Goal: Transaction & Acquisition: Purchase product/service

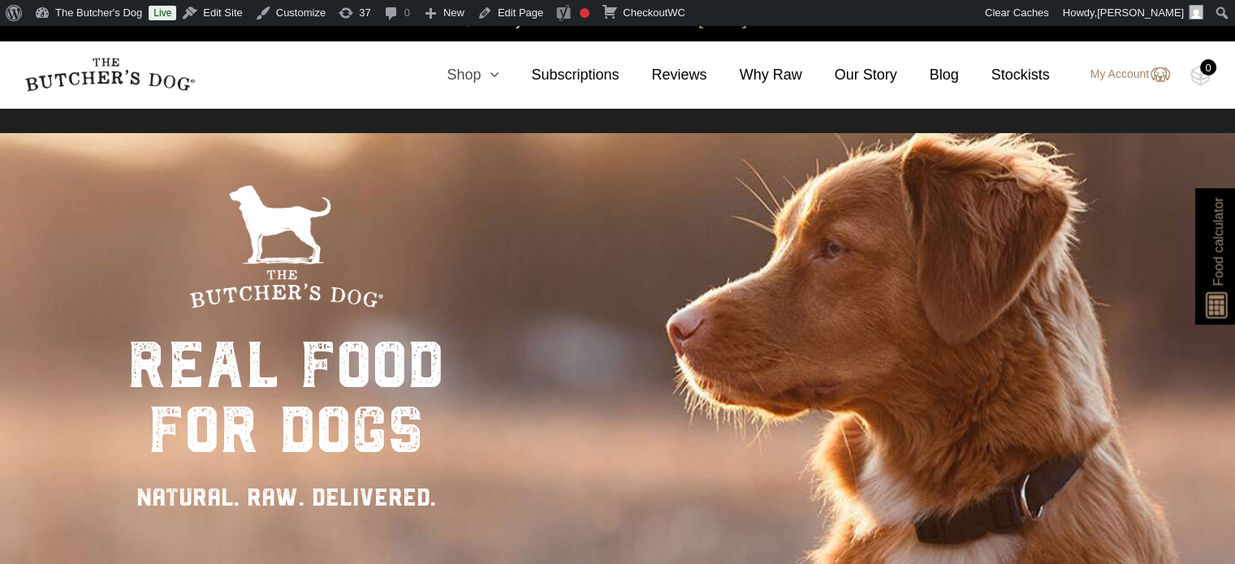
click at [499, 79] on icon at bounding box center [490, 74] width 18 height 15
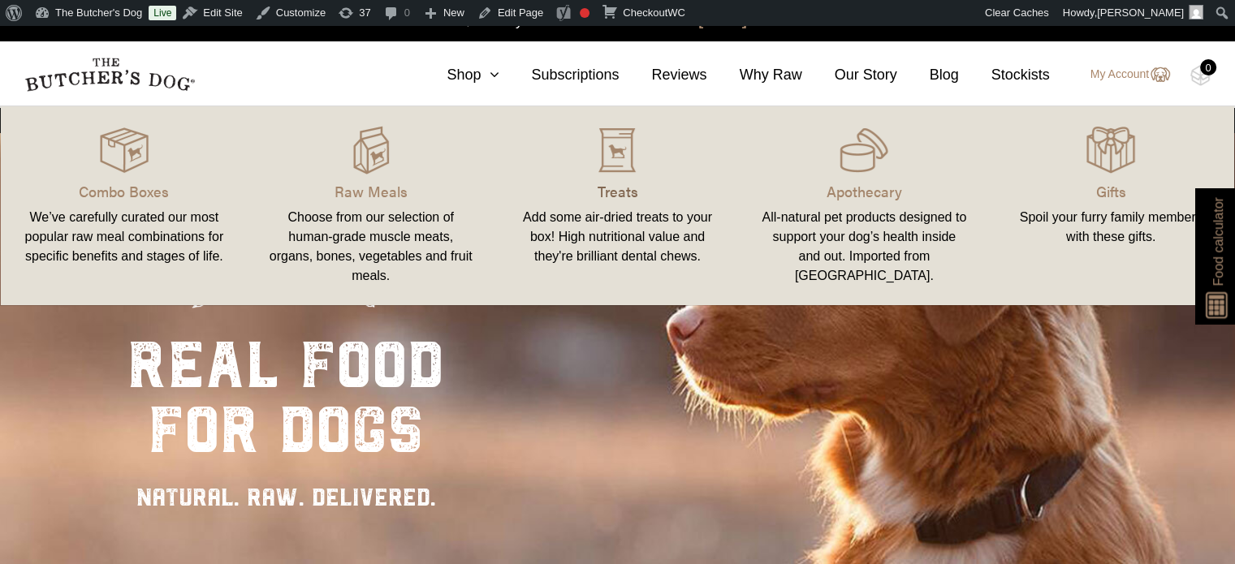
click at [640, 186] on p "Treats" at bounding box center [618, 191] width 208 height 22
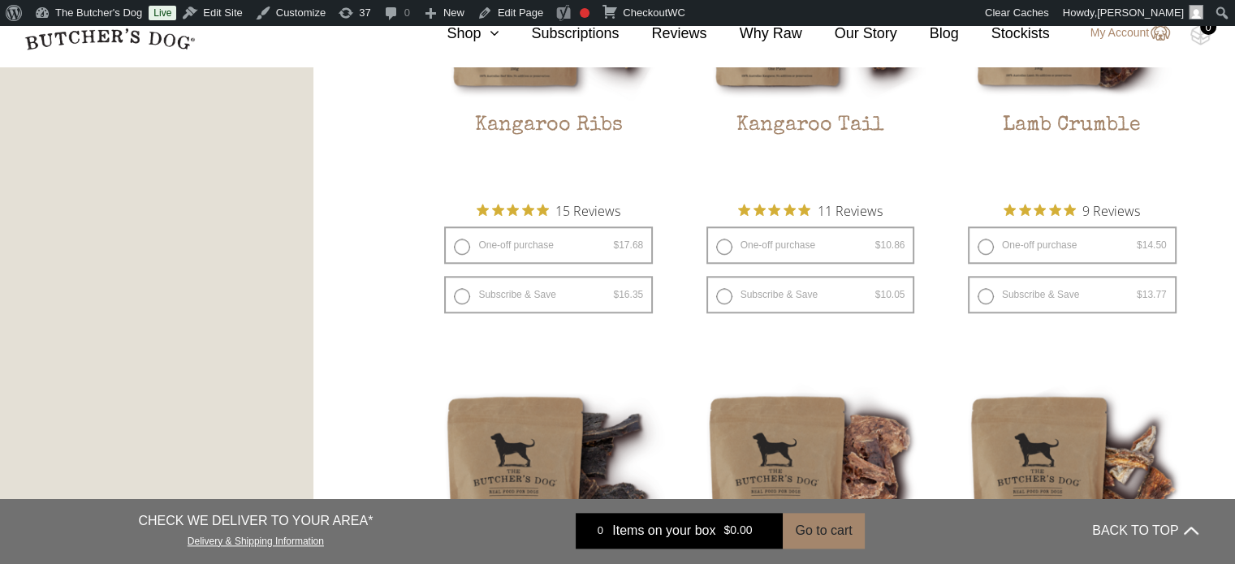
scroll to position [1543, 0]
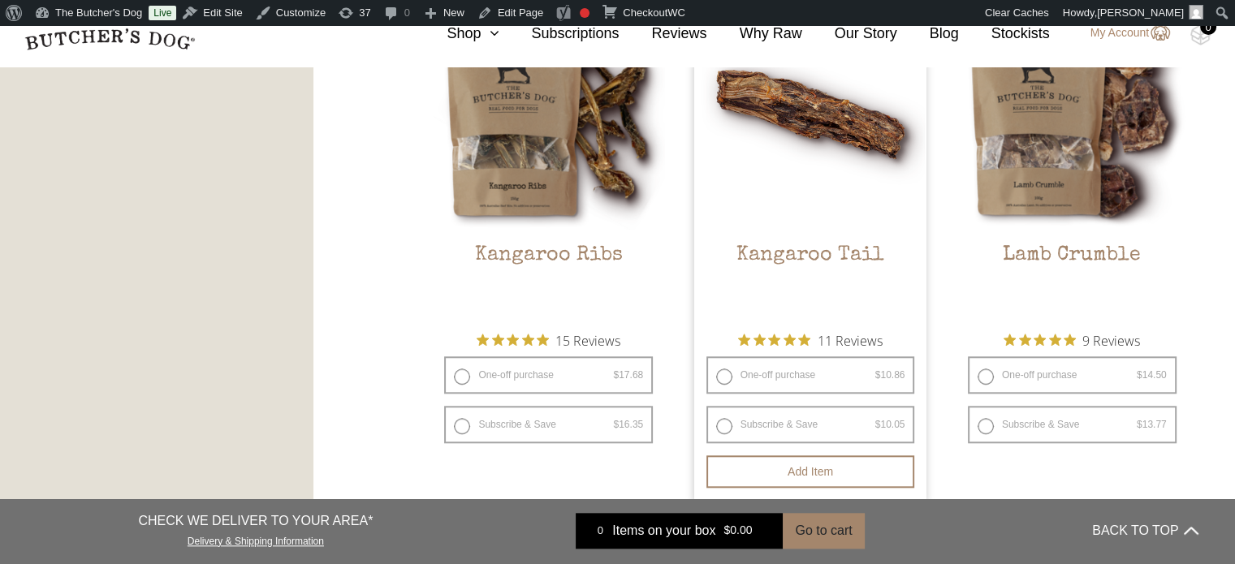
click at [874, 305] on h2 "Kangaroo Tail" at bounding box center [810, 282] width 233 height 76
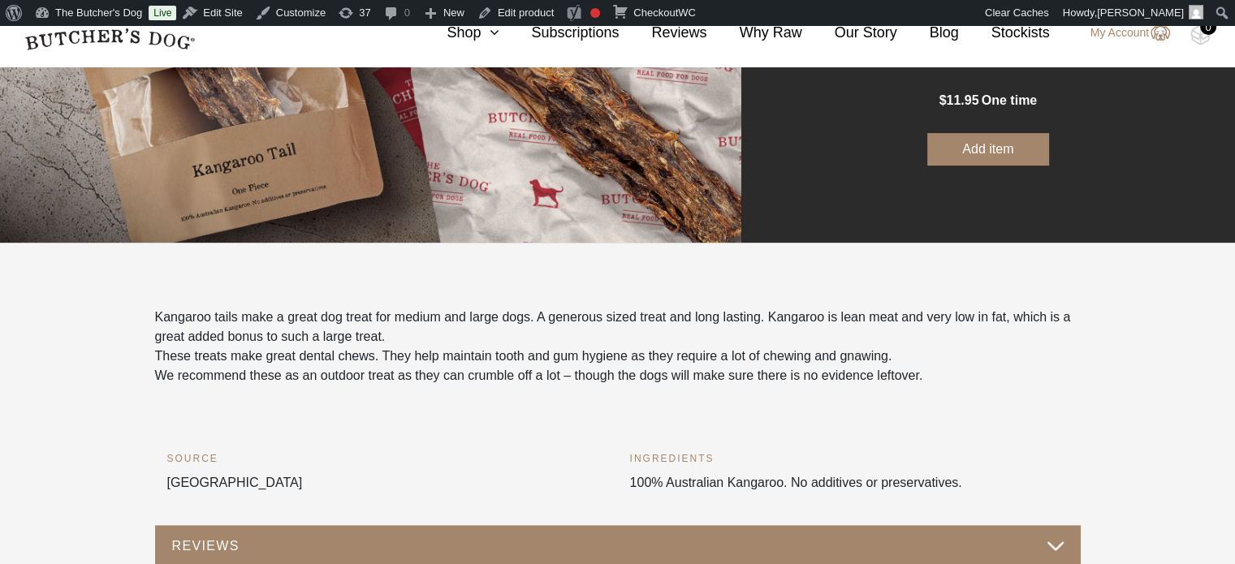
scroll to position [325, 0]
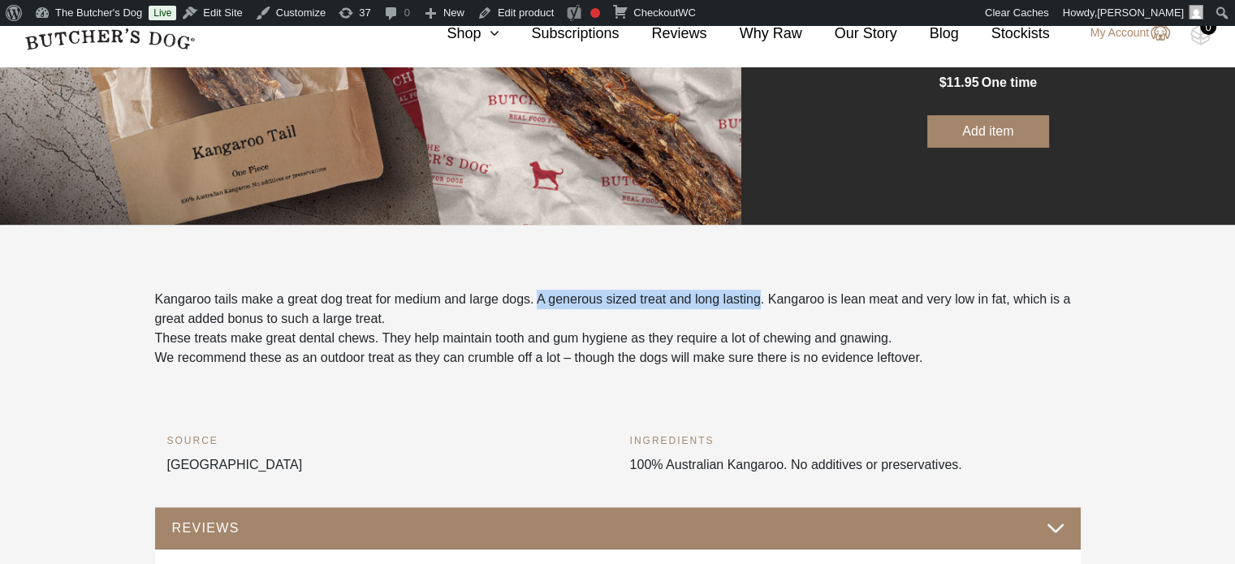
drag, startPoint x: 760, startPoint y: 304, endPoint x: 538, endPoint y: 303, distance: 221.7
click at [538, 303] on p "Kangaroo tails make a great dog treat for medium and large dogs. A generous siz…" at bounding box center [618, 309] width 926 height 39
click at [508, 336] on p "These treats make great dental chews. They help maintain tooth and gum hygiene …" at bounding box center [618, 338] width 926 height 19
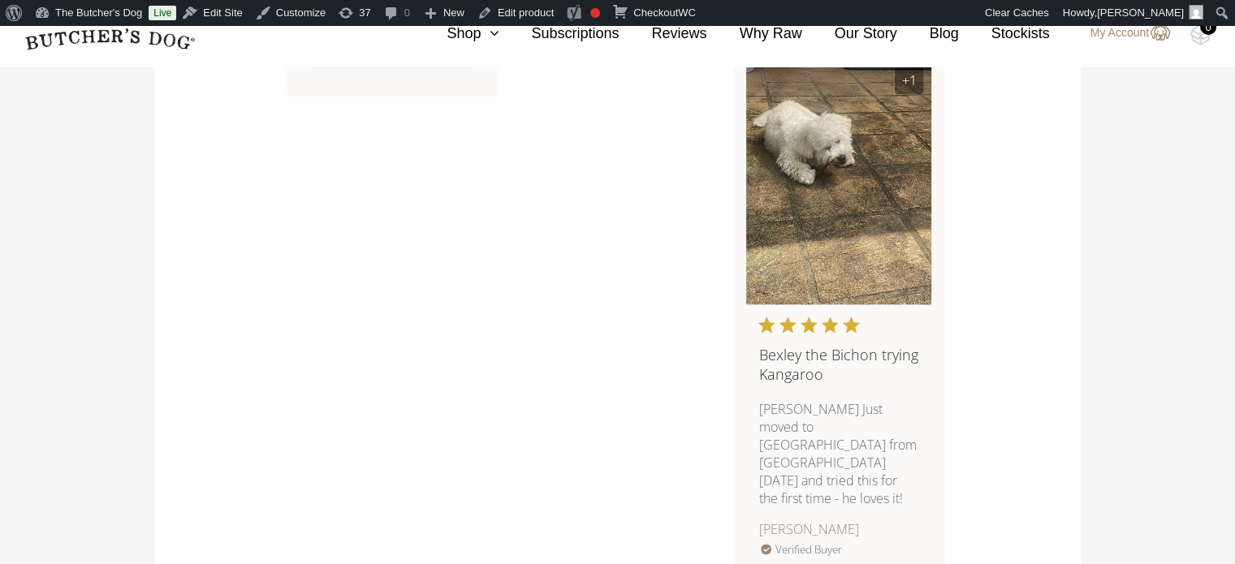
scroll to position [2192, 0]
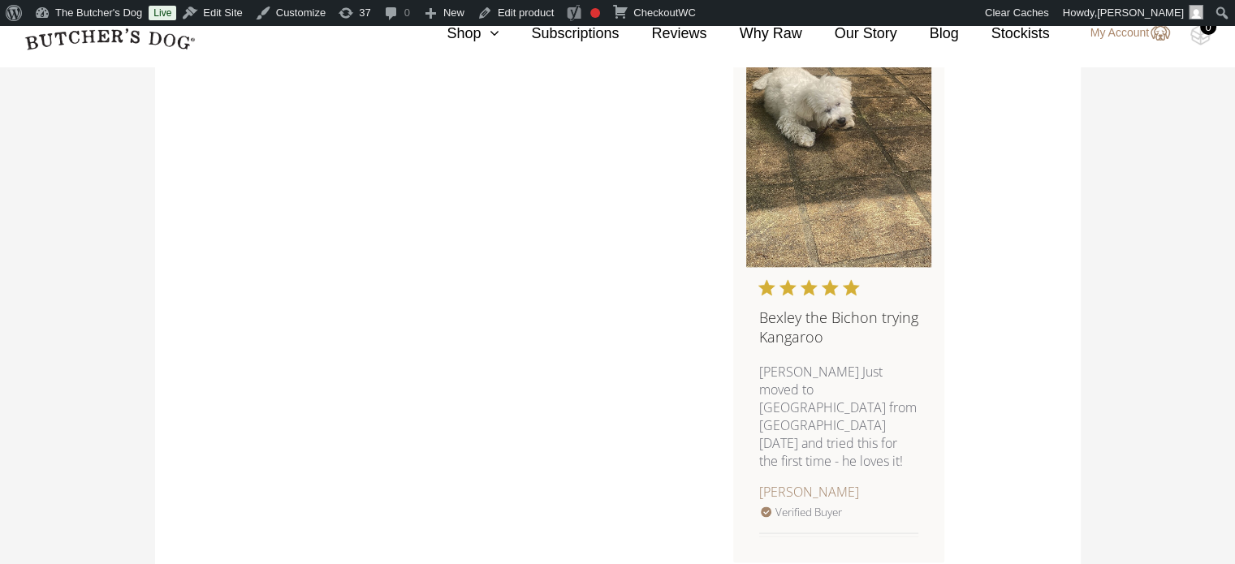
click at [836, 115] on img "Customer Reviews" at bounding box center [838, 143] width 185 height 247
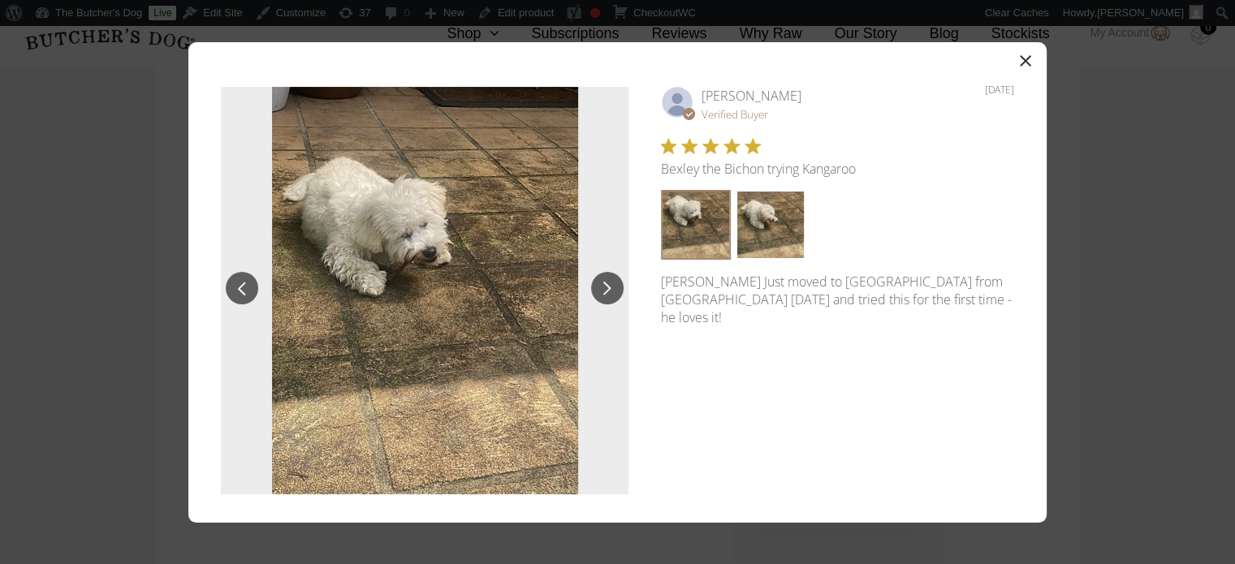
click at [1025, 60] on icon "button" at bounding box center [1025, 60] width 11 height 11
